Goal: Task Accomplishment & Management: Complete application form

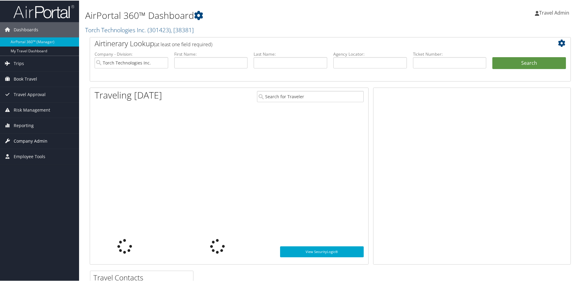
click at [45, 140] on span "Company Admin" at bounding box center [31, 140] width 34 height 15
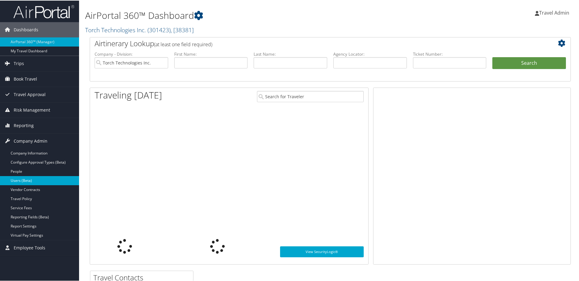
click at [15, 181] on link "Users (Beta)" at bounding box center [39, 179] width 79 height 9
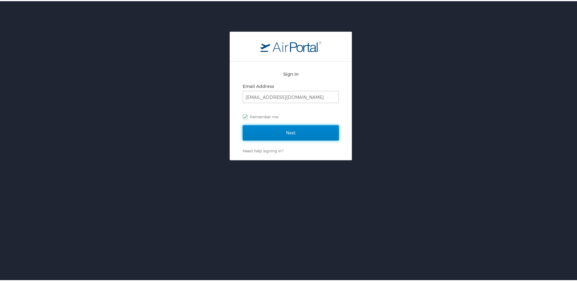
click at [279, 130] on input "Next" at bounding box center [291, 131] width 96 height 15
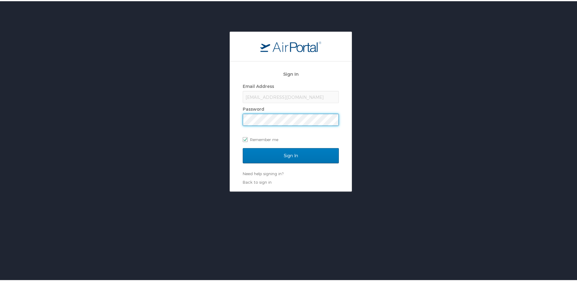
click at [243, 147] on input "Sign In" at bounding box center [291, 154] width 96 height 15
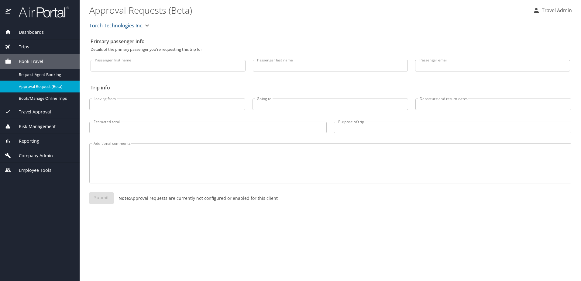
click at [38, 154] on span "Company Admin" at bounding box center [32, 155] width 42 height 7
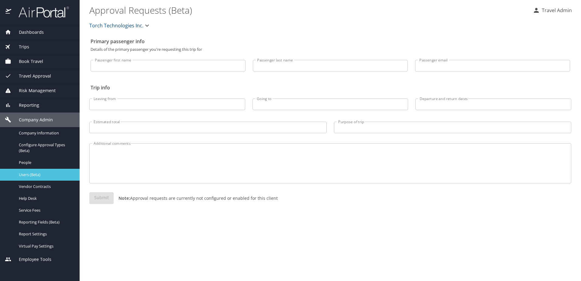
click at [29, 174] on span "Users (Beta)" at bounding box center [45, 175] width 53 height 6
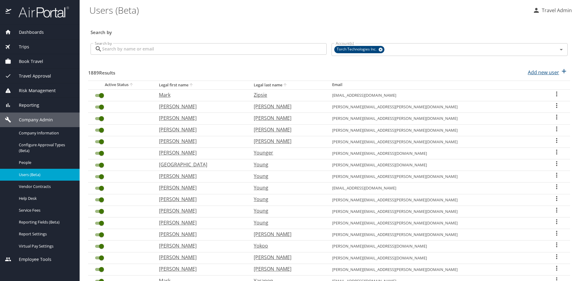
click at [543, 73] on p "Add new user" at bounding box center [543, 72] width 31 height 7
select select "US"
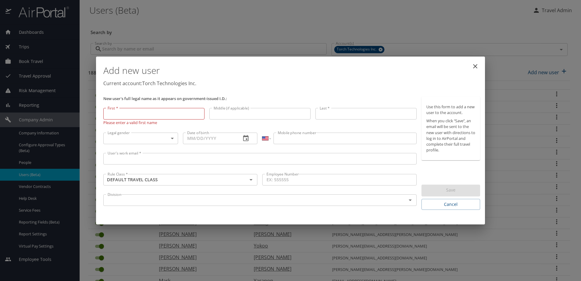
click at [146, 112] on input "First *" at bounding box center [153, 114] width 101 height 12
paste input "Audrey"
type input "Audrey"
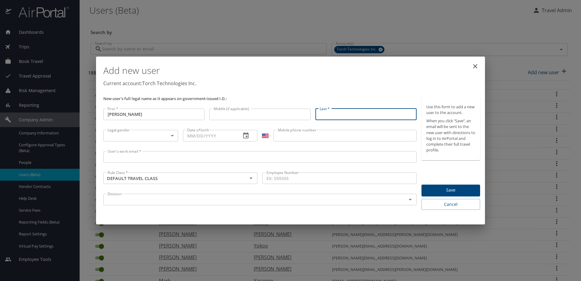
click at [356, 116] on input "Last *" at bounding box center [366, 115] width 101 height 12
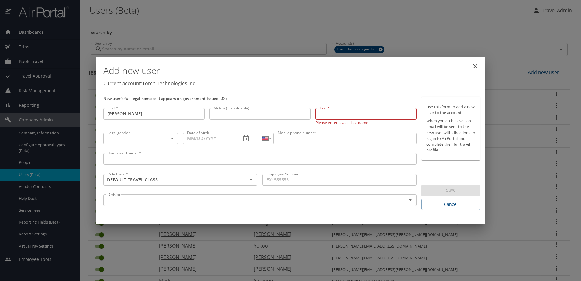
click at [336, 113] on input "Last *" at bounding box center [366, 114] width 101 height 12
paste input "Lihos"
type input "Lihos"
click at [151, 136] on body "Dashboards AirPortal 360™ Manager My Travel Dashboard Trips Airtinerary® Lookup…" at bounding box center [290, 140] width 581 height 281
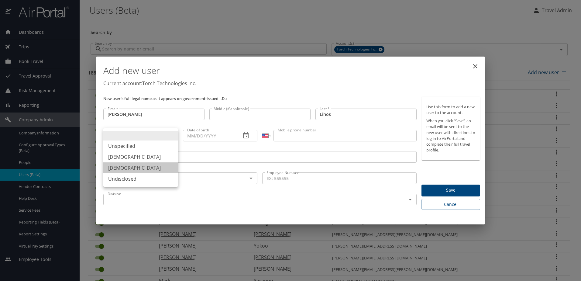
click at [129, 168] on li "Female" at bounding box center [140, 167] width 75 height 11
type input "Female"
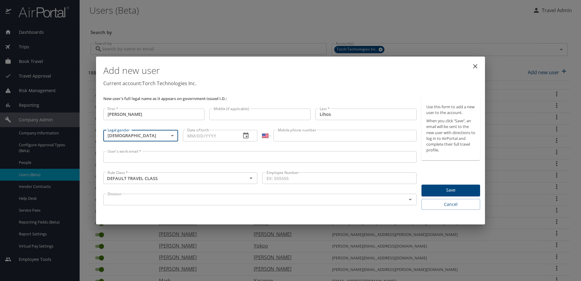
click at [224, 135] on input "Date of birth" at bounding box center [209, 136] width 53 height 12
click at [204, 136] on input "Date of birth" at bounding box center [209, 136] width 53 height 12
paste input "04/25/2003"
type input "04/25/2003"
click at [371, 140] on input "Mobile phone number" at bounding box center [345, 136] width 143 height 12
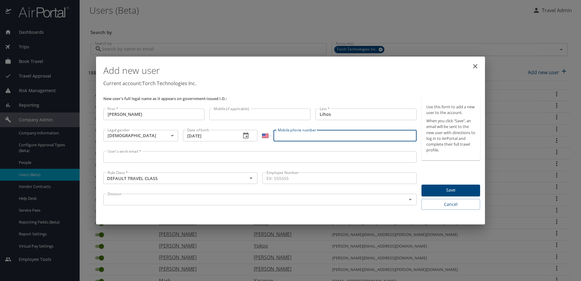
paste input "(540) 849-8465"
type input "(540) 849-8465"
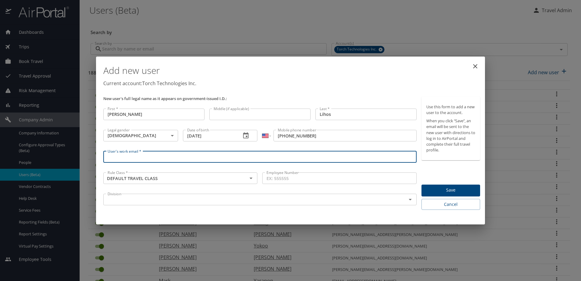
click at [150, 157] on input "User's work email *" at bounding box center [259, 157] width 313 height 12
paste input "Audrey.Lihos@torchtechnologies.com"
type input "Audrey.Lihos@torchtechnologies.com"
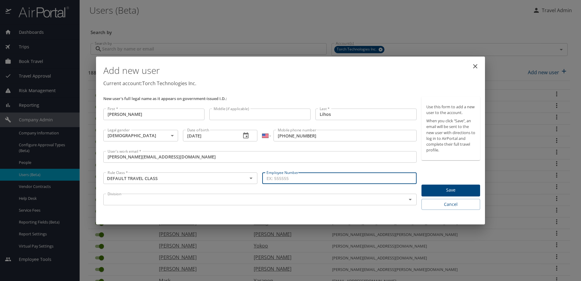
click at [294, 180] on input "Employee Number" at bounding box center [339, 178] width 154 height 12
type input "03440"
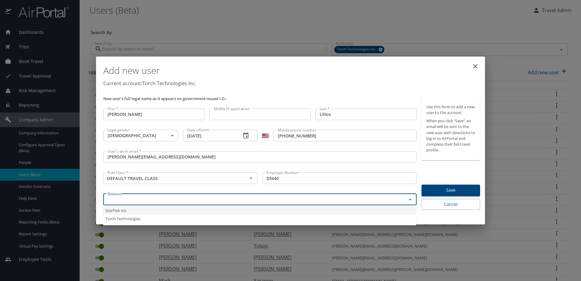
click at [324, 203] on input "text" at bounding box center [251, 199] width 292 height 8
click at [230, 222] on li "Torch Technologies" at bounding box center [259, 219] width 313 height 8
type input "Torch Technologies"
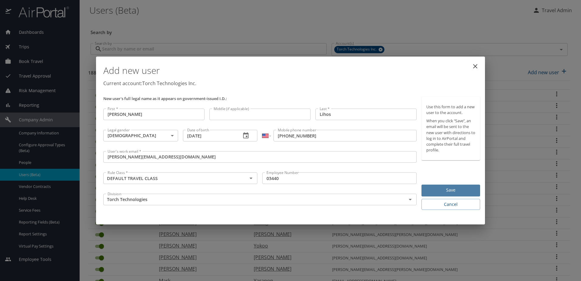
click at [457, 188] on span "Save" at bounding box center [450, 190] width 49 height 8
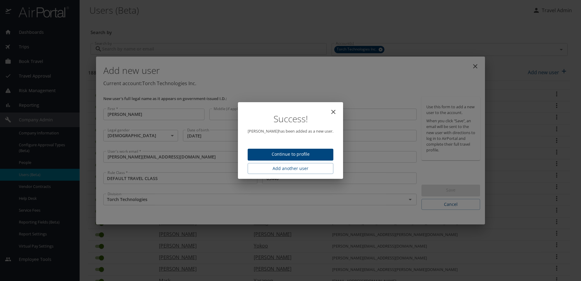
click at [330, 114] on icon "close" at bounding box center [333, 111] width 7 height 7
type input "[DATE]"
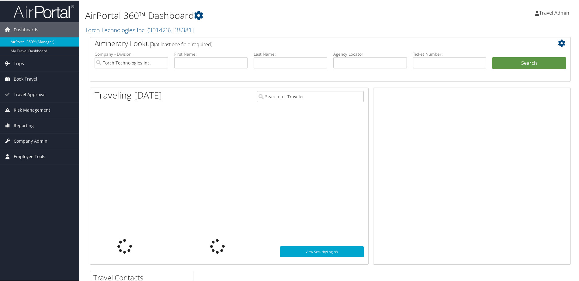
click at [37, 80] on link "Book Travel" at bounding box center [39, 78] width 79 height 15
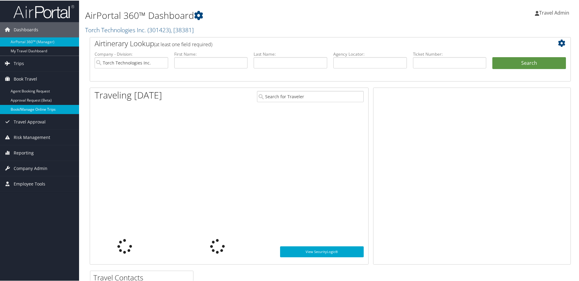
click at [18, 110] on link "Book/Manage Online Trips" at bounding box center [39, 108] width 79 height 9
